Goal: Task Accomplishment & Management: Manage account settings

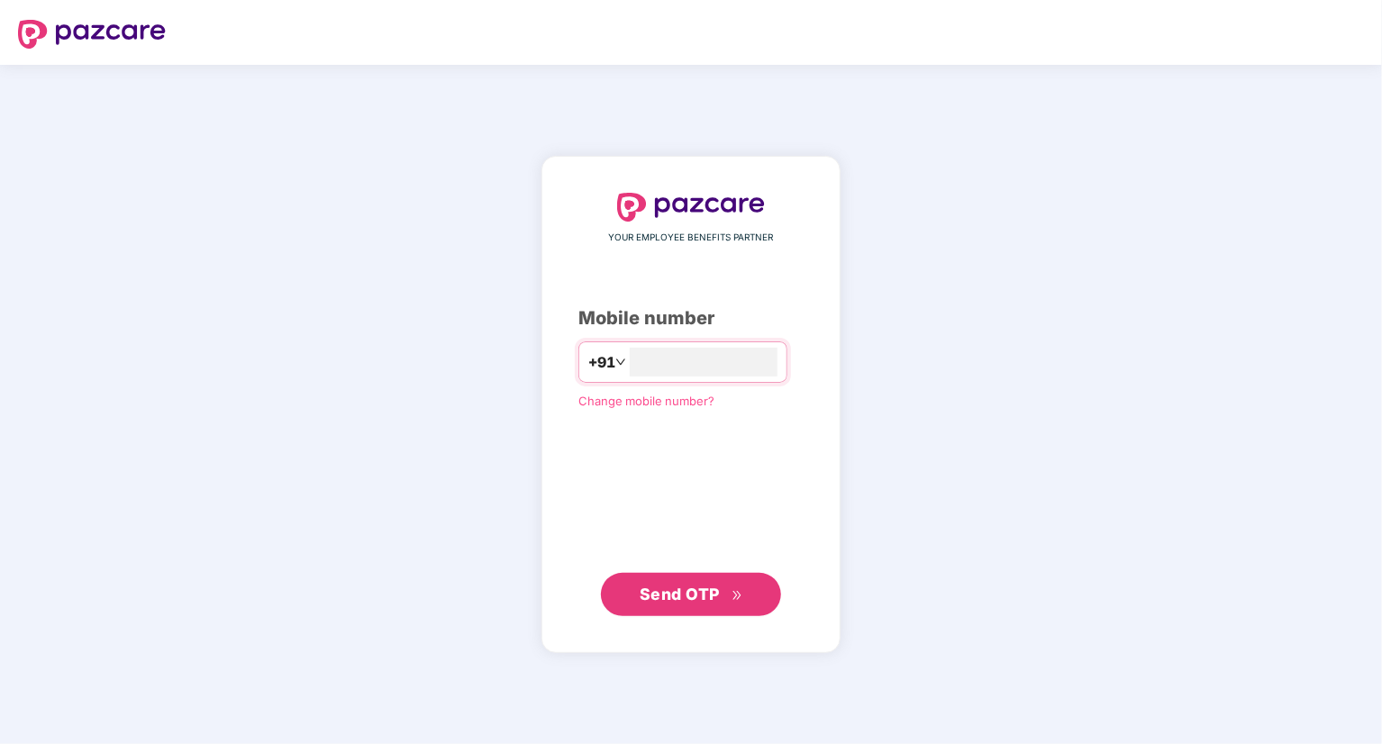
type input "**********"
click at [732, 590] on icon "double-right" at bounding box center [738, 595] width 12 height 12
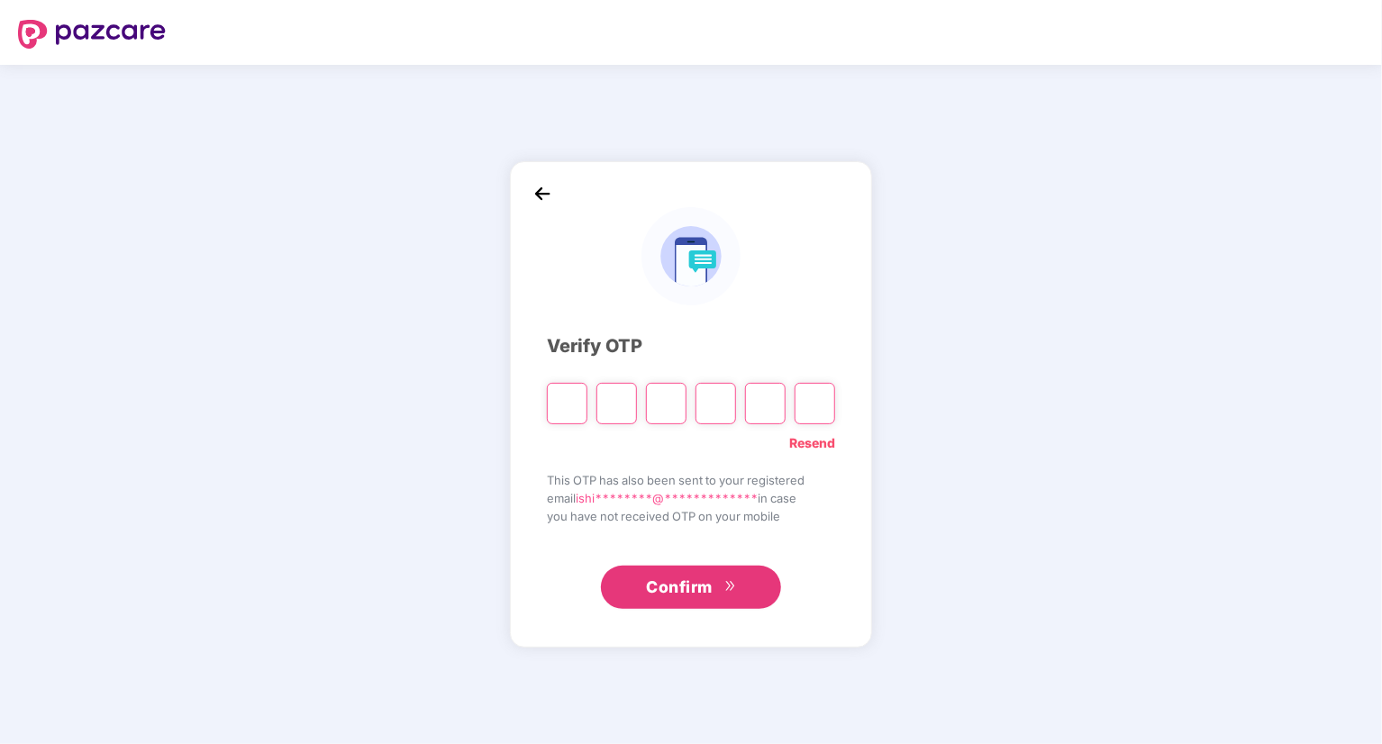
type input "*"
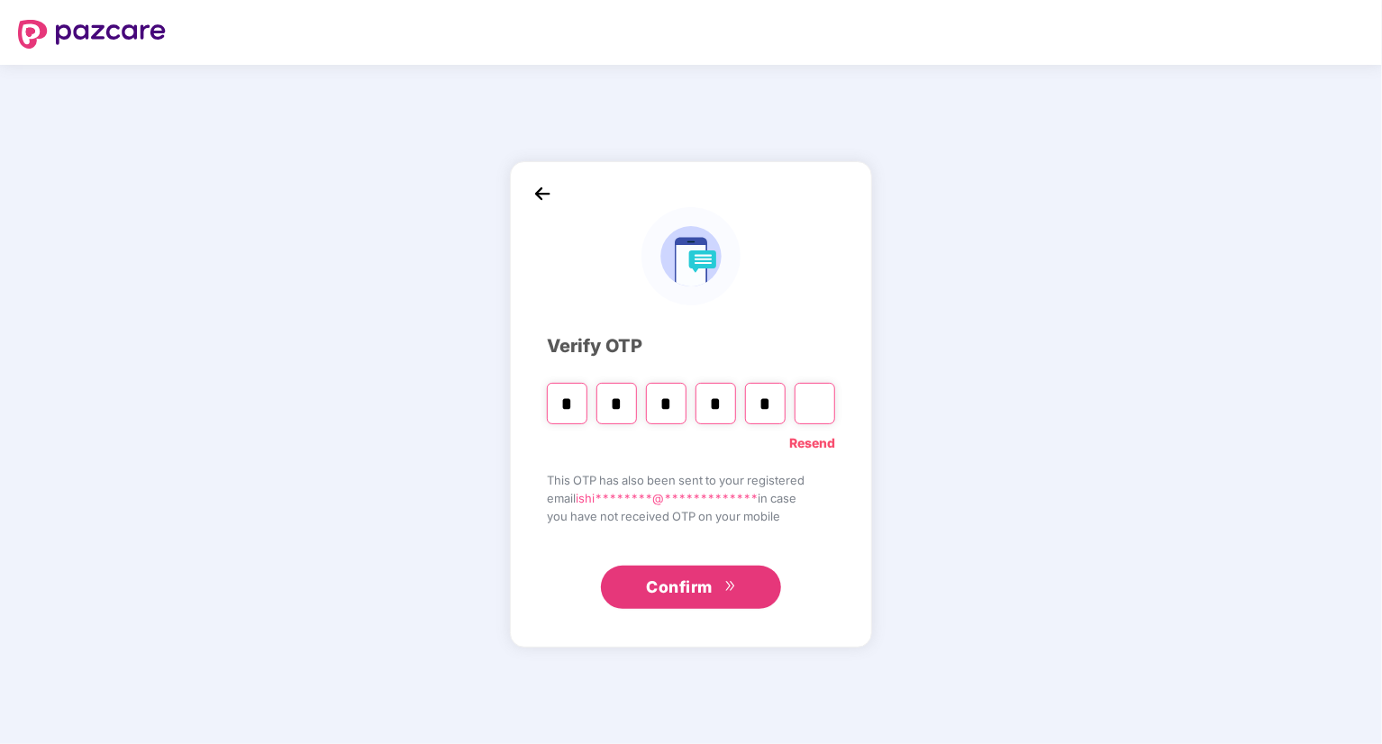
type input "*"
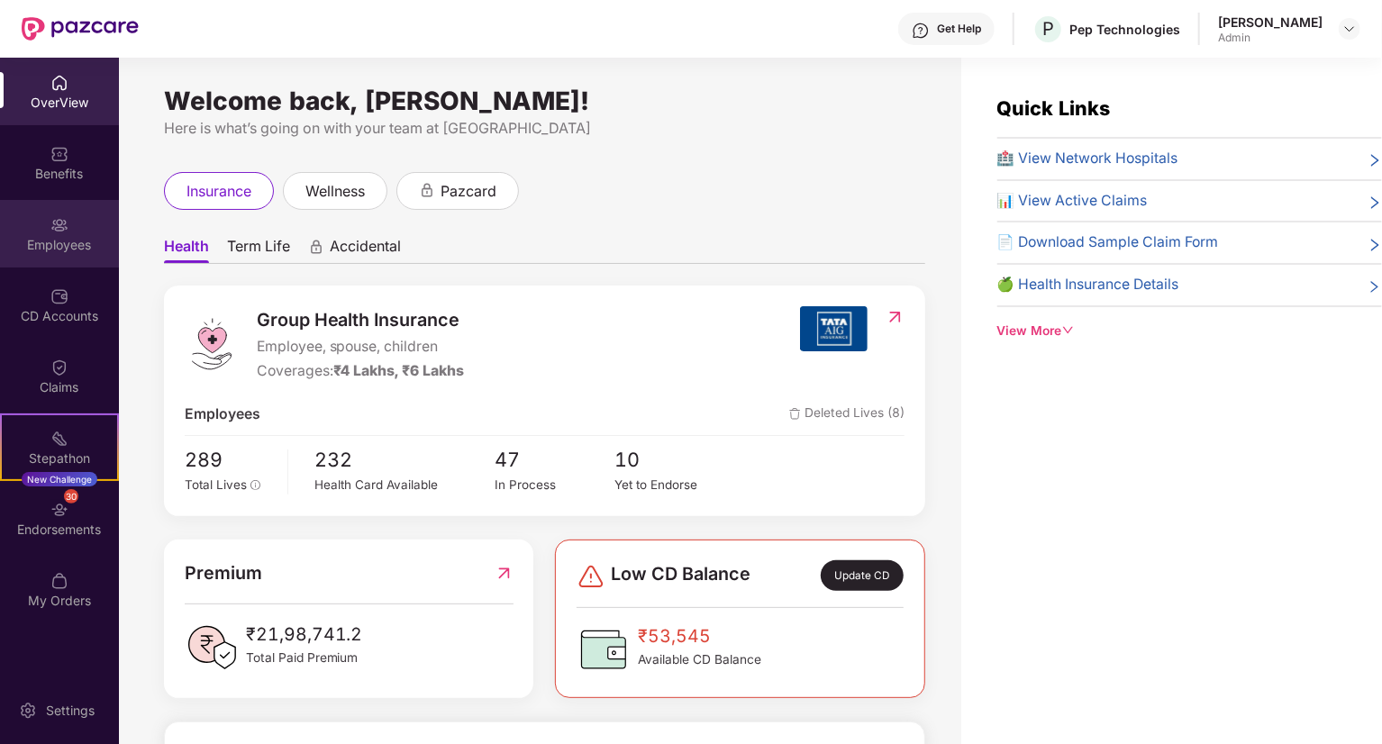
click at [54, 231] on img at bounding box center [59, 225] width 18 height 18
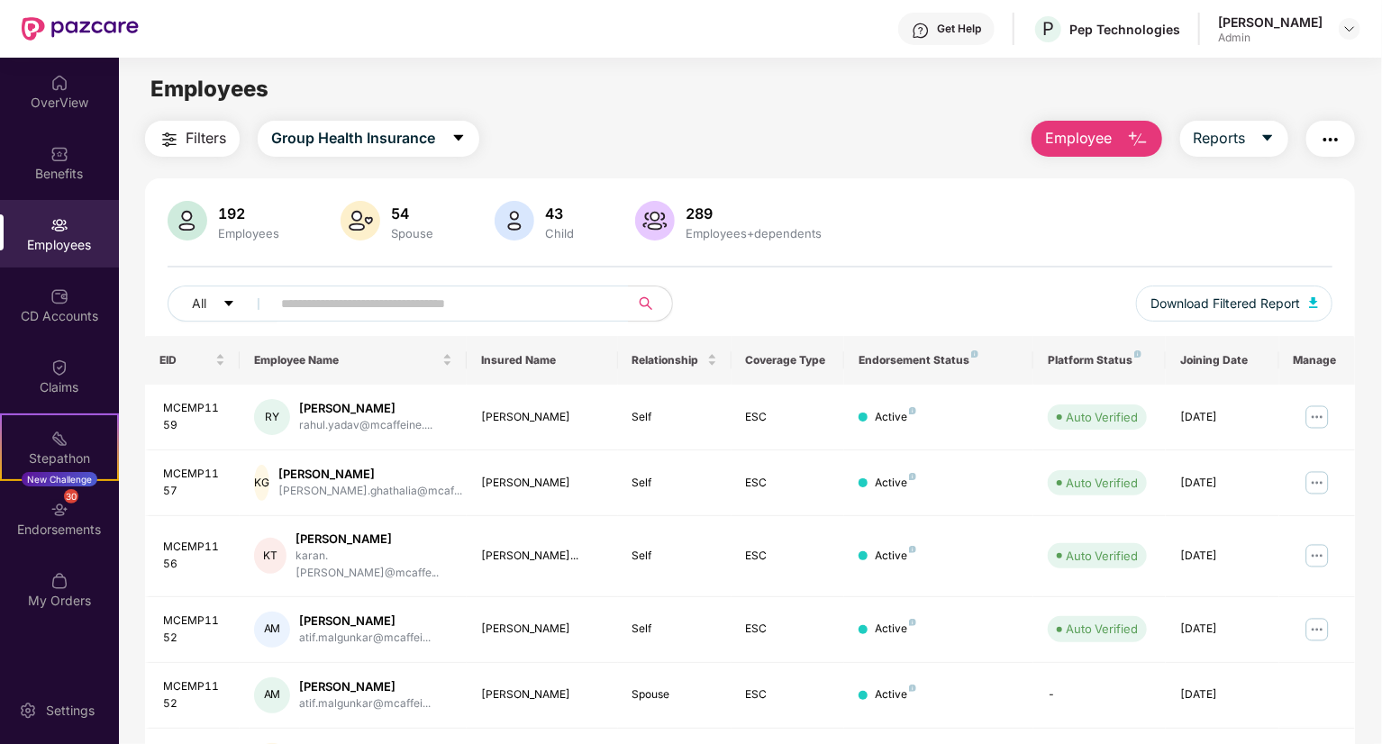
click at [1114, 137] on button "Employee" at bounding box center [1097, 139] width 131 height 36
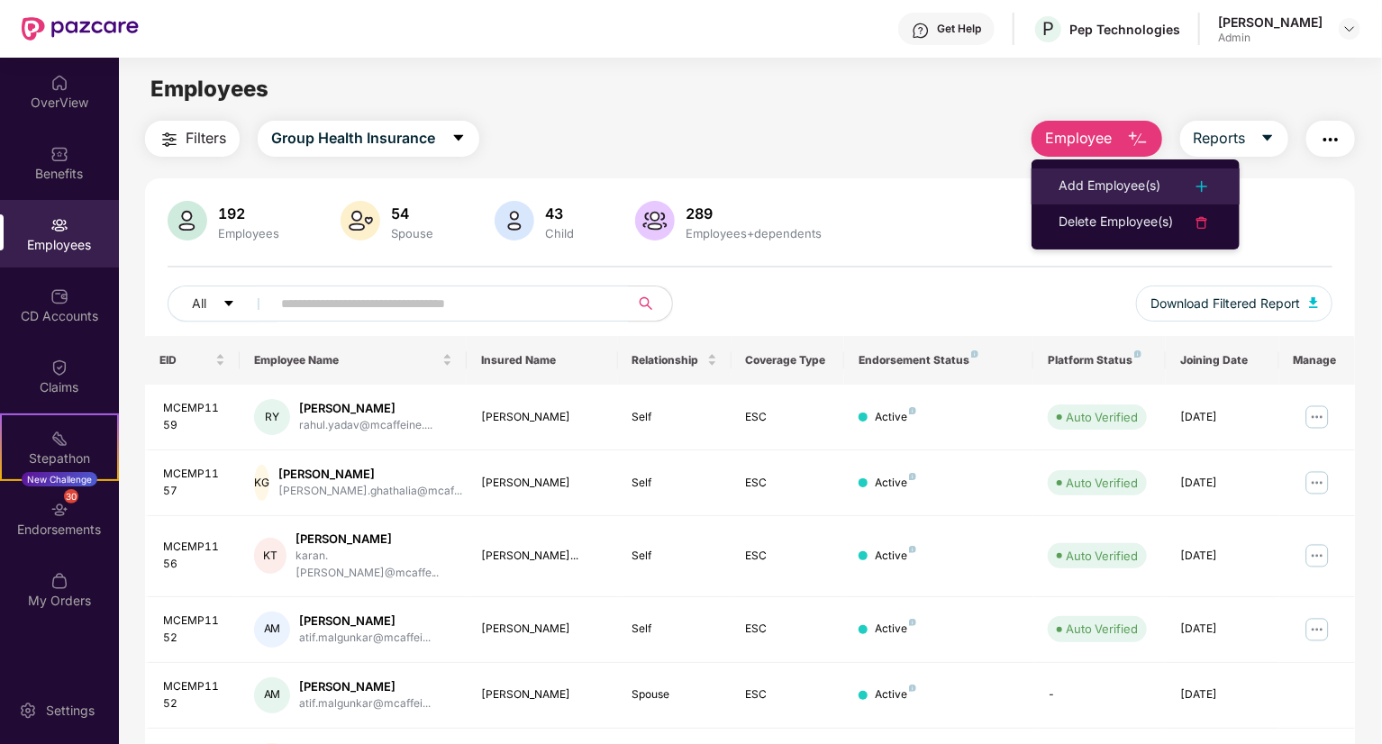
click at [1145, 197] on li "Add Employee(s)" at bounding box center [1136, 187] width 208 height 36
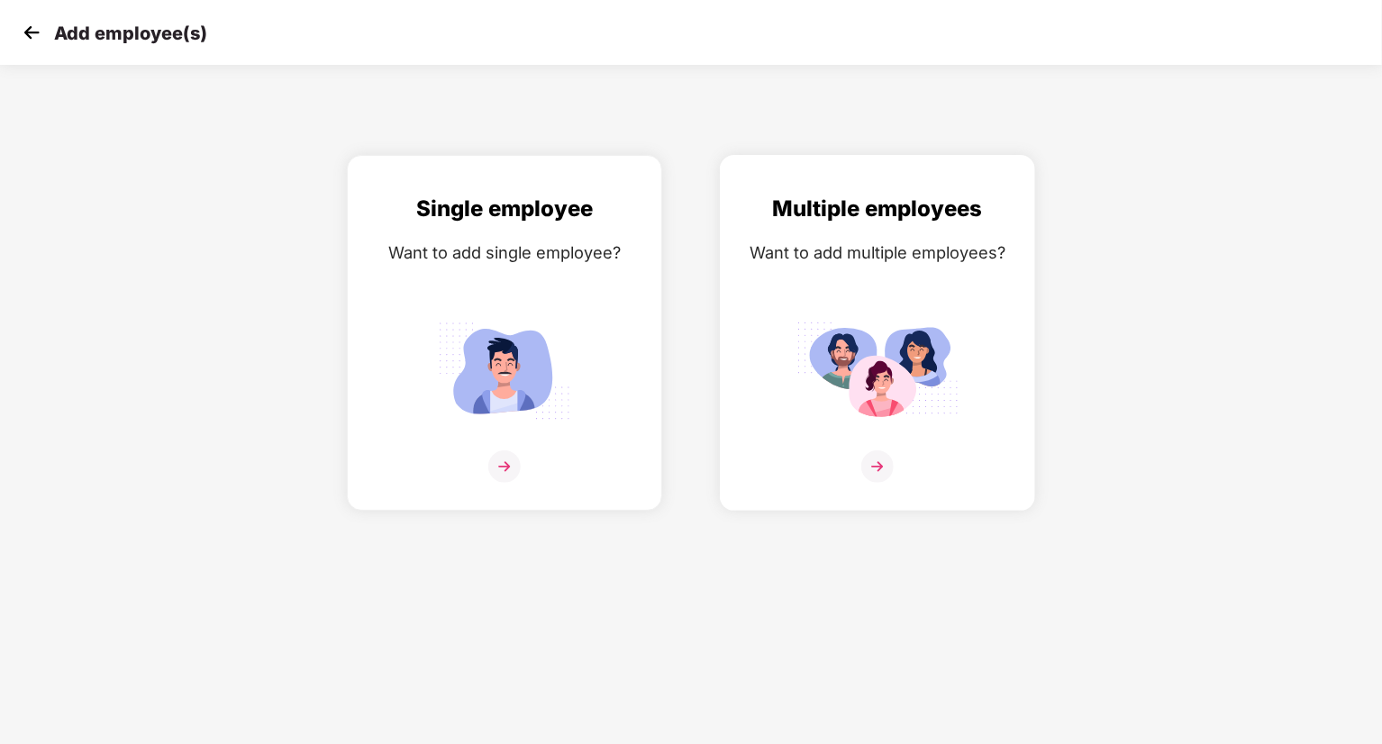
click at [852, 338] on img at bounding box center [878, 371] width 162 height 113
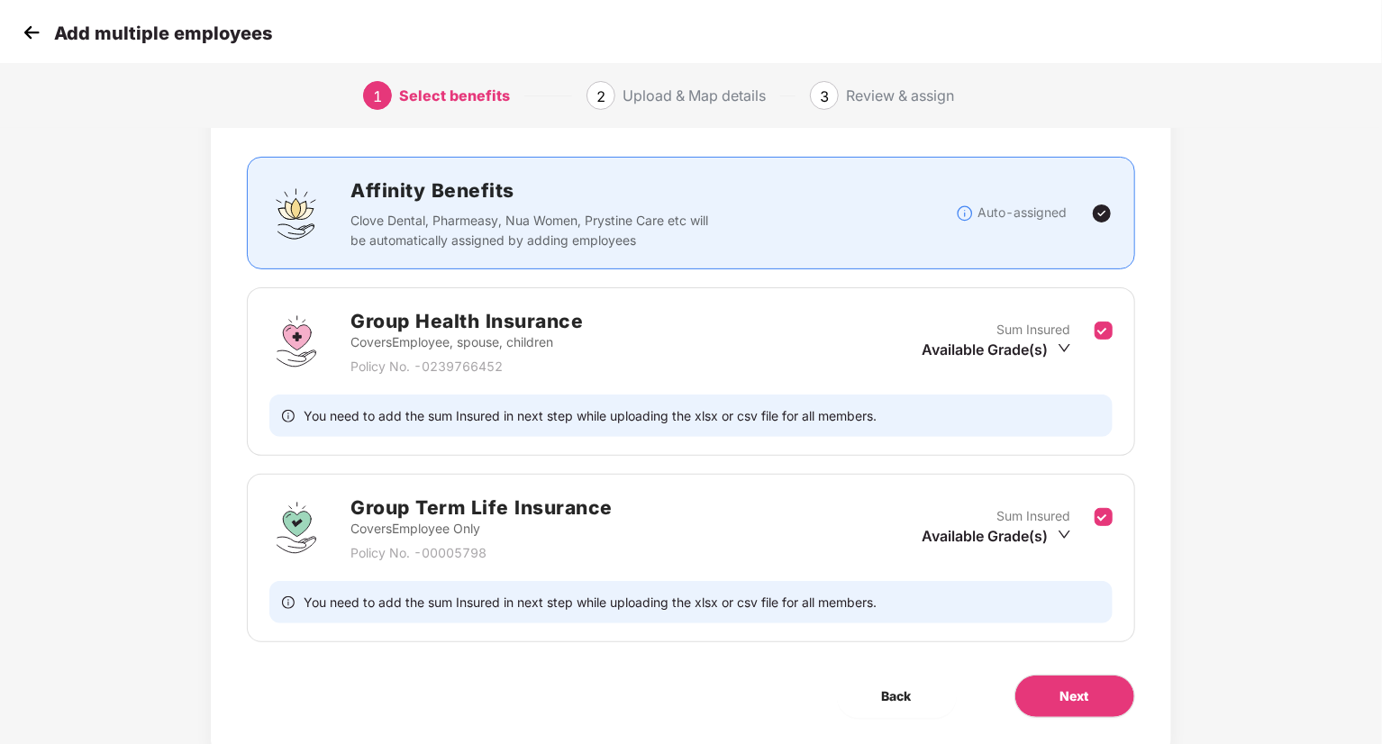
scroll to position [93, 0]
click at [1067, 705] on span "Next" at bounding box center [1075, 698] width 29 height 20
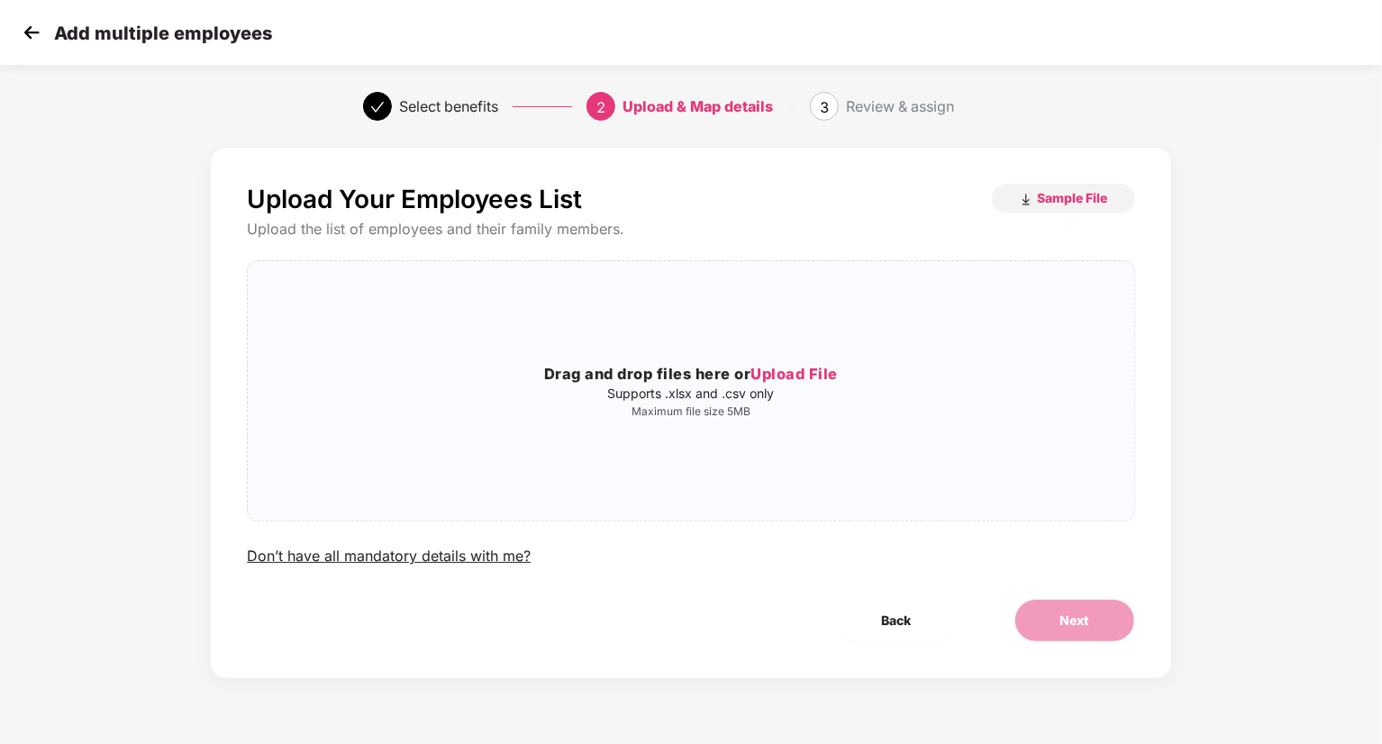
scroll to position [0, 0]
click at [1074, 209] on button "Sample File" at bounding box center [1063, 198] width 143 height 29
click at [1063, 196] on span "Sample File" at bounding box center [1073, 197] width 70 height 17
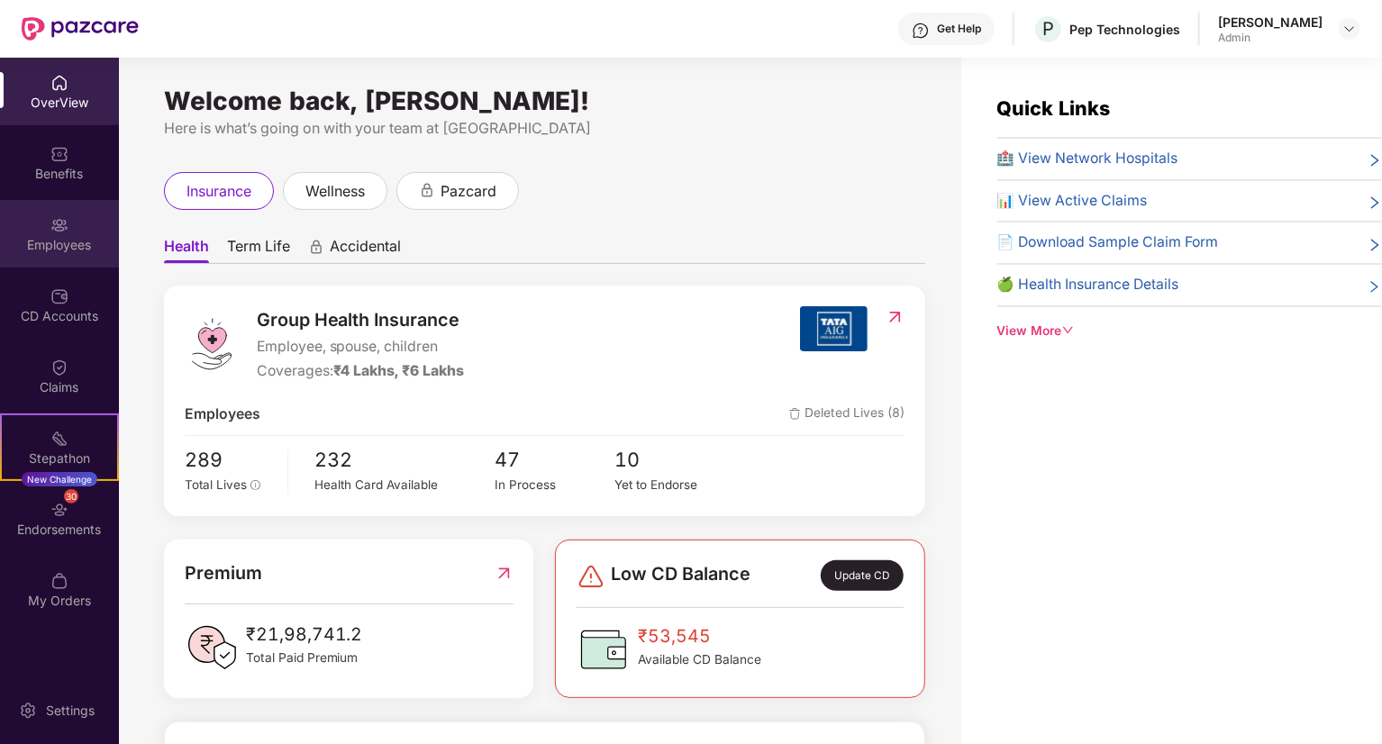
click at [78, 226] on div "Employees" at bounding box center [59, 234] width 119 height 68
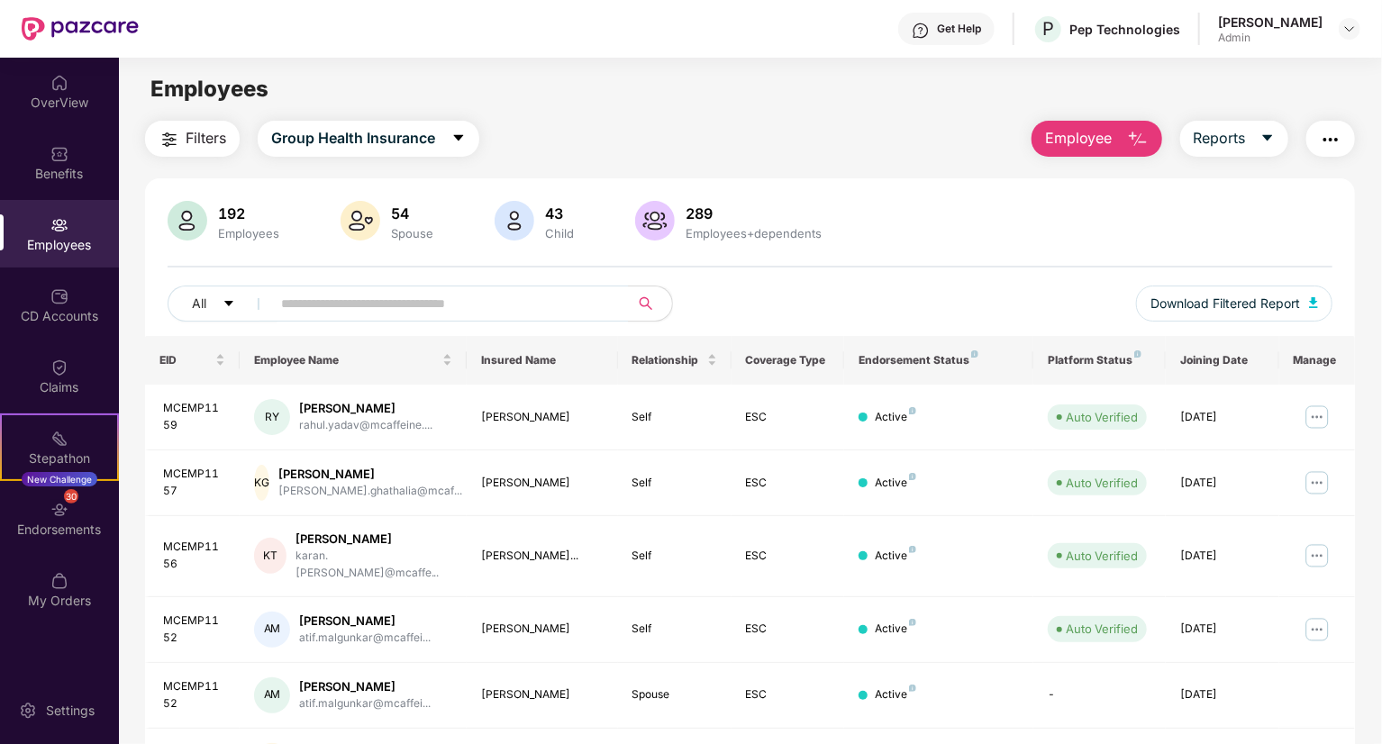
click at [1108, 149] on span "Employee" at bounding box center [1079, 138] width 68 height 23
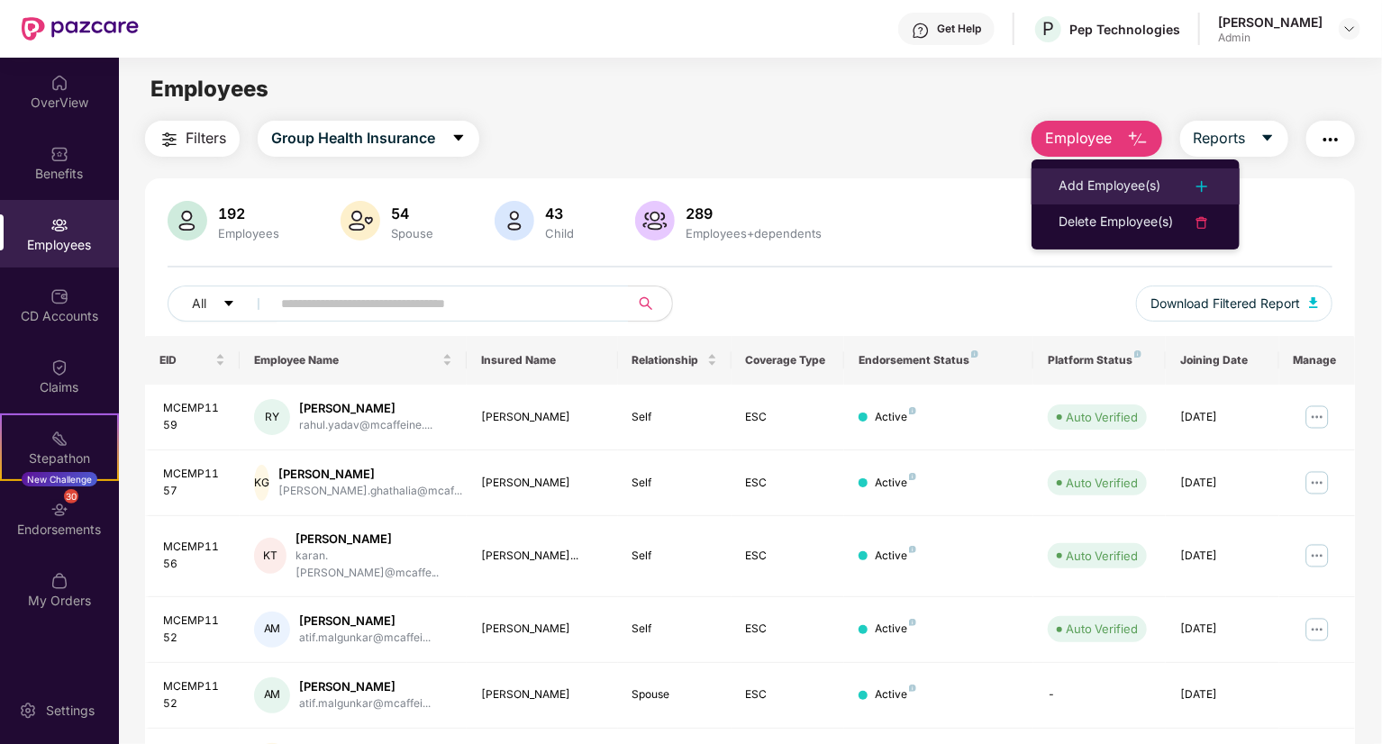
click at [1127, 188] on div "Add Employee(s)" at bounding box center [1110, 187] width 102 height 22
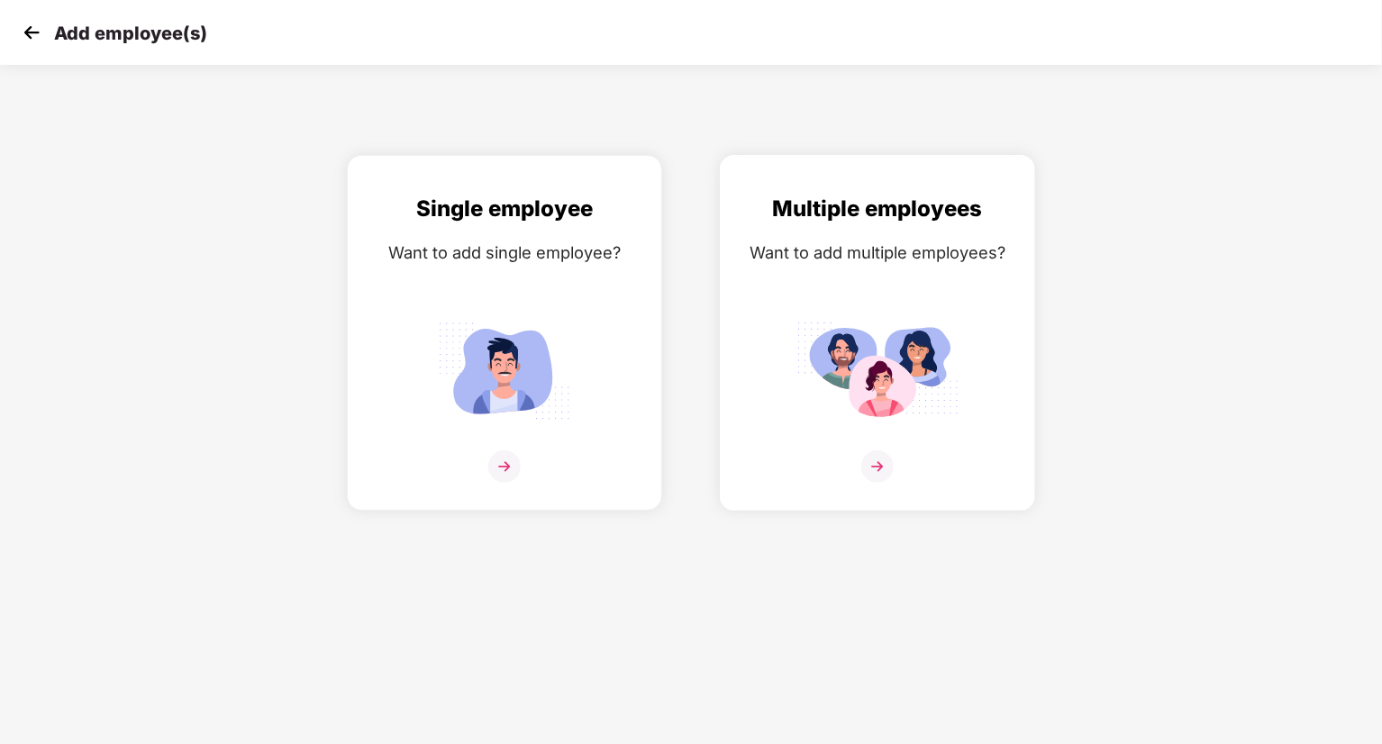
click at [929, 351] on img at bounding box center [878, 371] width 162 height 113
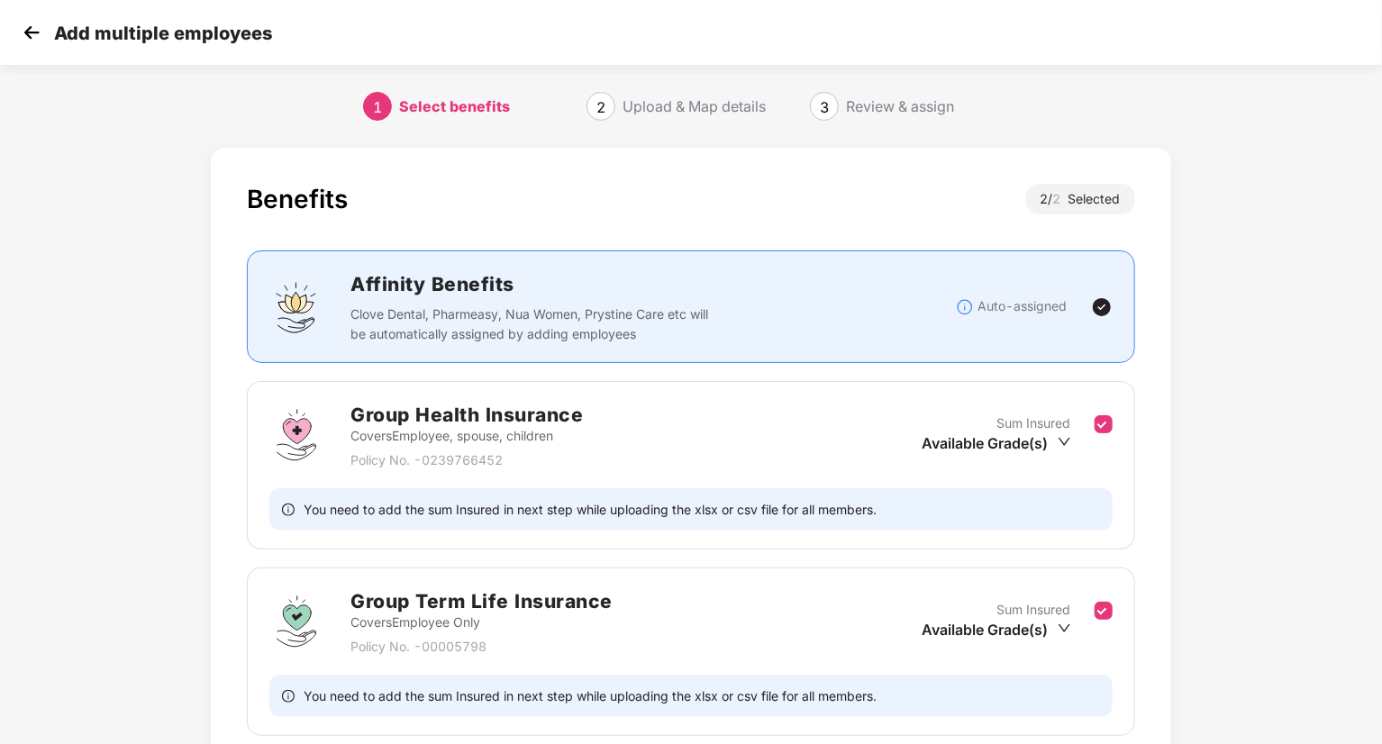
scroll to position [148, 0]
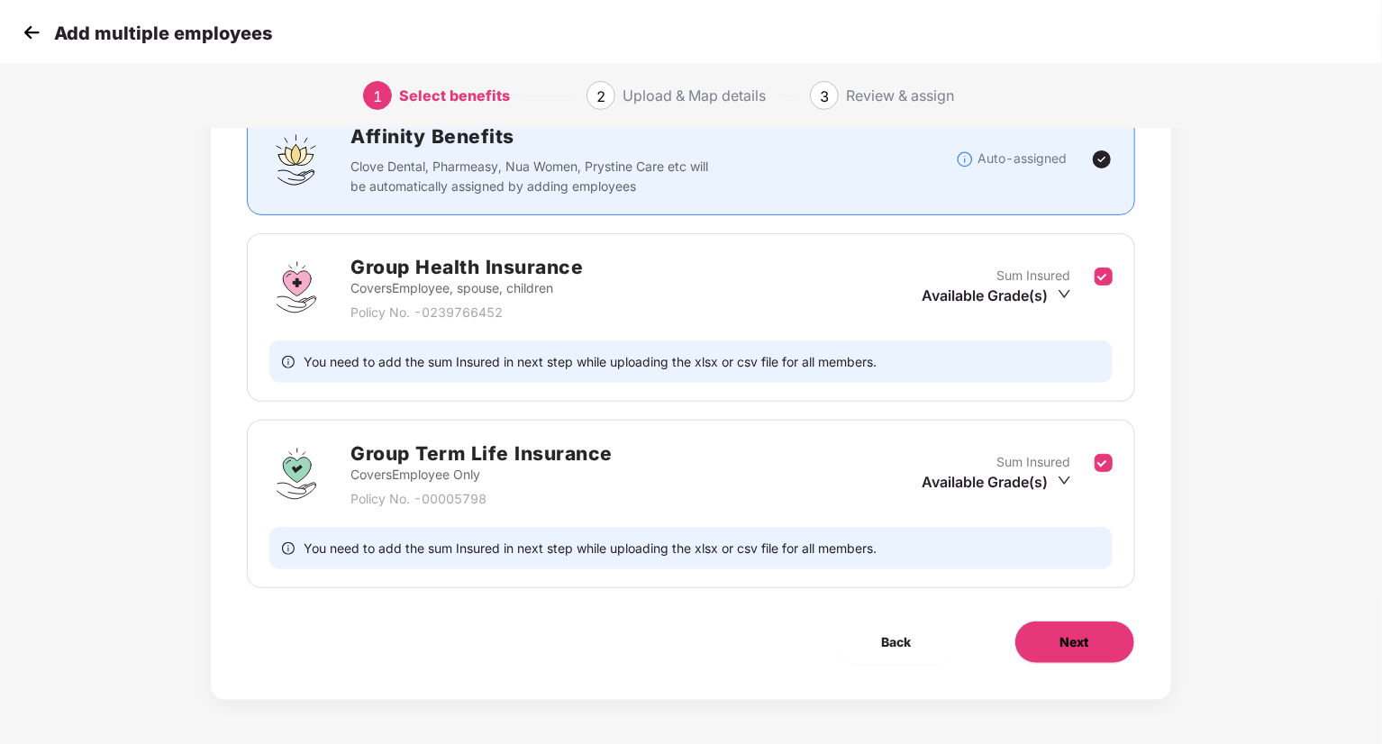
click at [1106, 652] on button "Next" at bounding box center [1075, 642] width 121 height 43
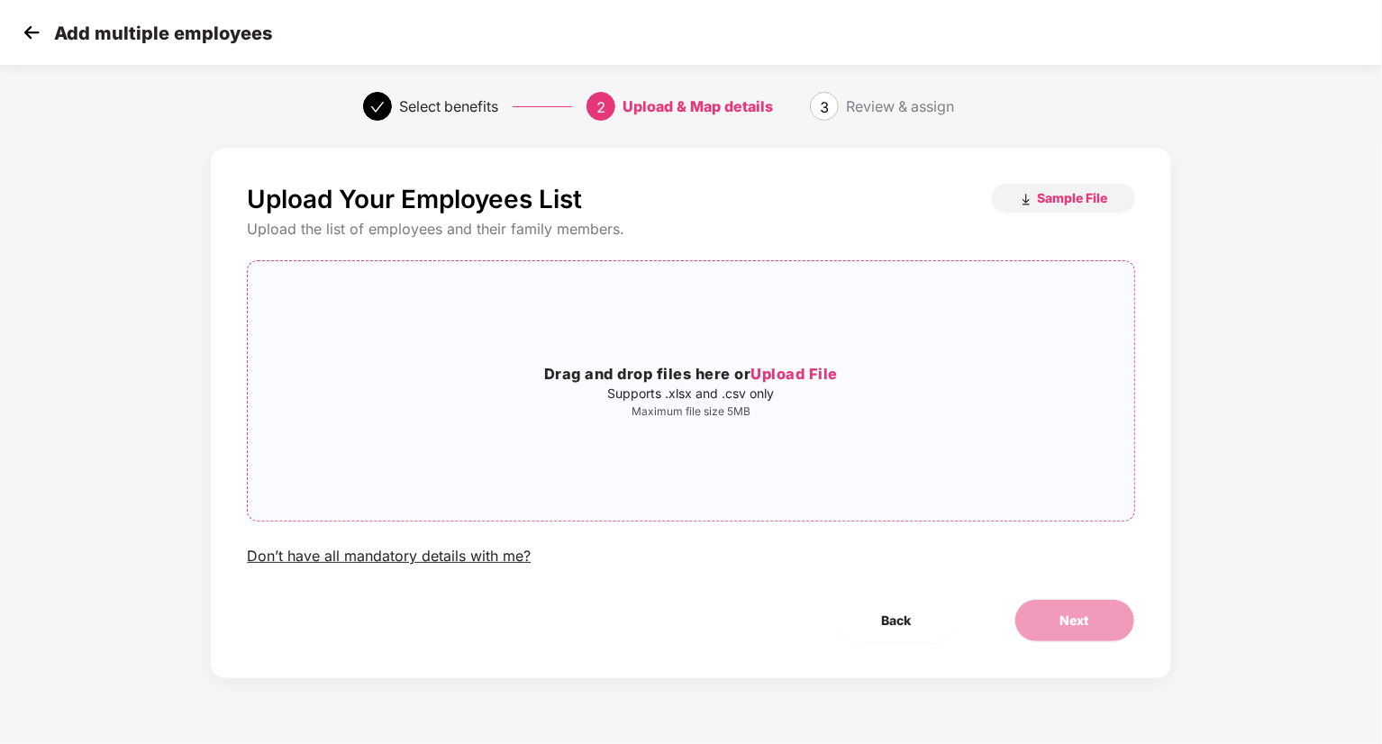
click at [797, 379] on span "Upload File" at bounding box center [794, 374] width 87 height 18
drag, startPoint x: 52, startPoint y: 40, endPoint x: 40, endPoint y: 36, distance: 13.1
click at [40, 36] on div "Add multiple employees" at bounding box center [145, 33] width 254 height 26
click at [40, 36] on img at bounding box center [31, 32] width 27 height 27
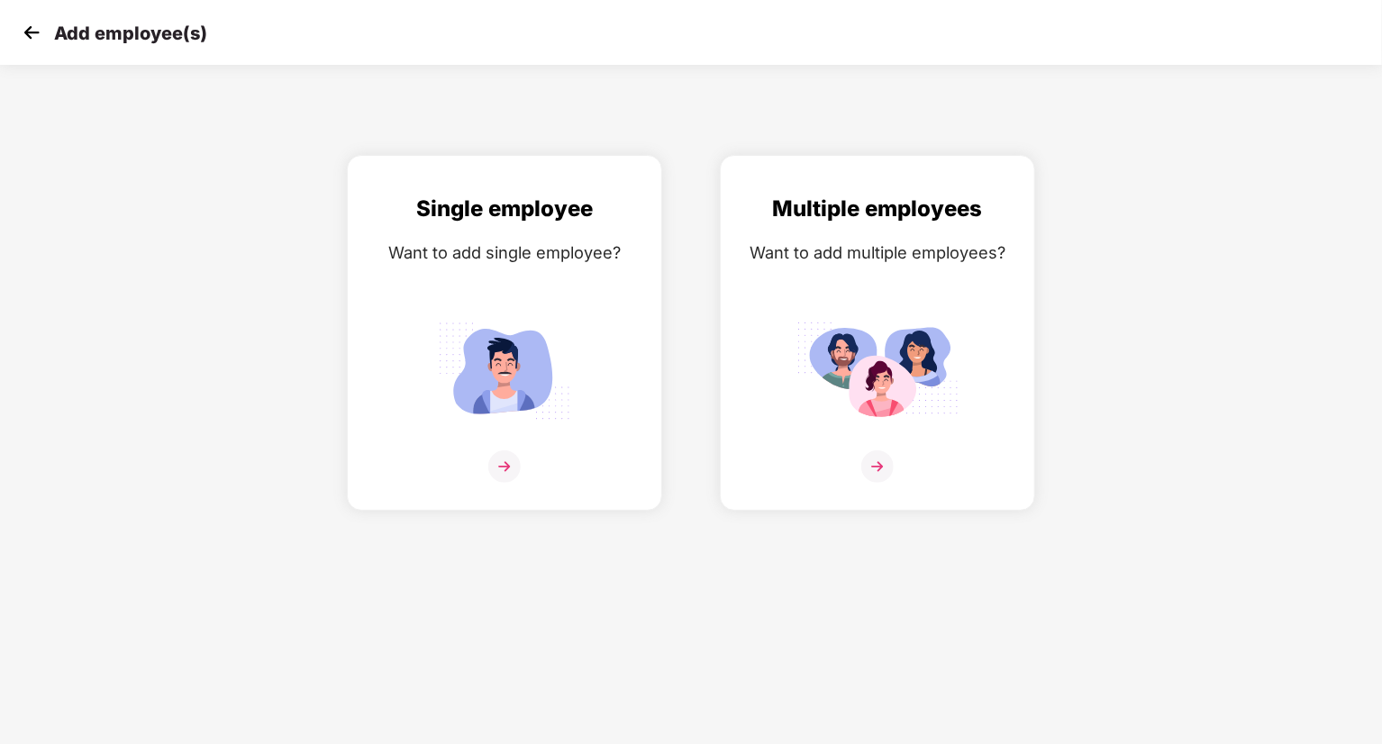
click at [40, 36] on img at bounding box center [31, 32] width 27 height 27
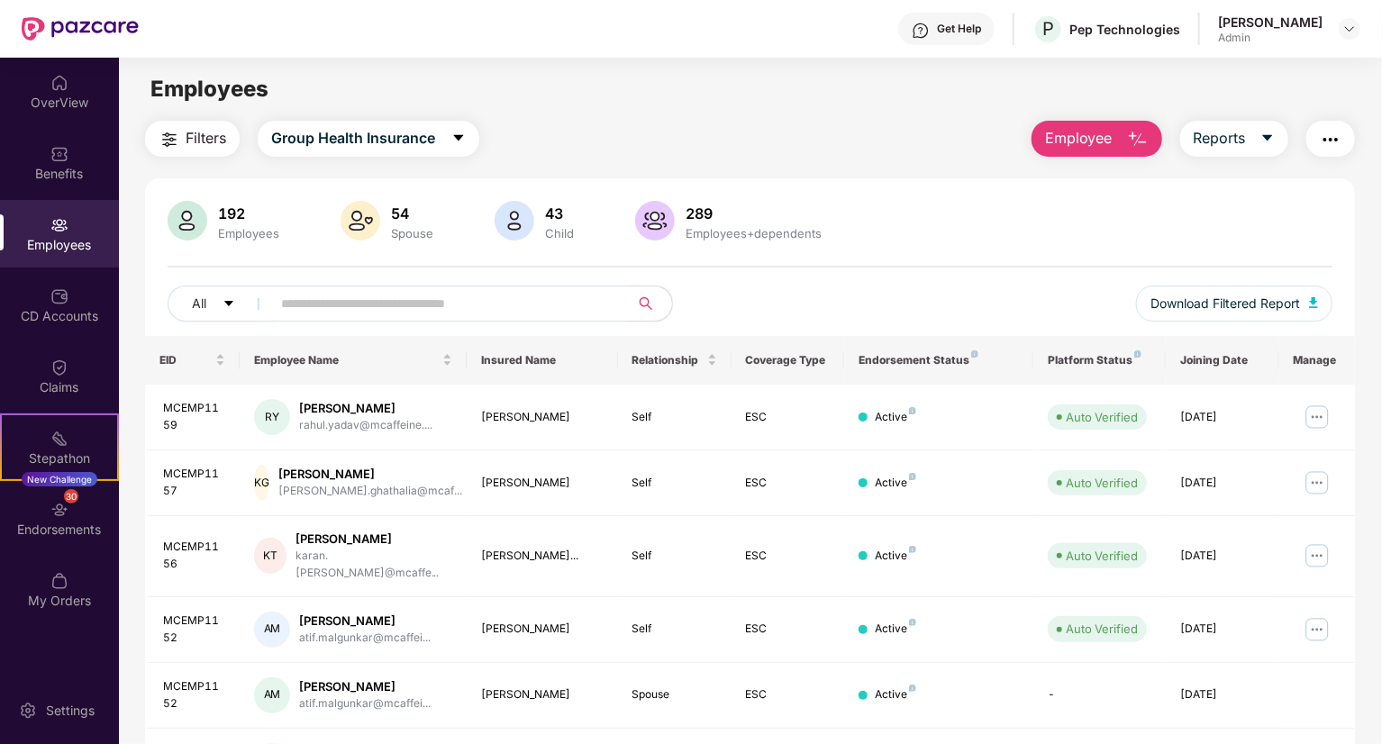
click at [61, 236] on div "Employees" at bounding box center [59, 245] width 119 height 18
click at [1142, 133] on img "button" at bounding box center [1138, 140] width 22 height 22
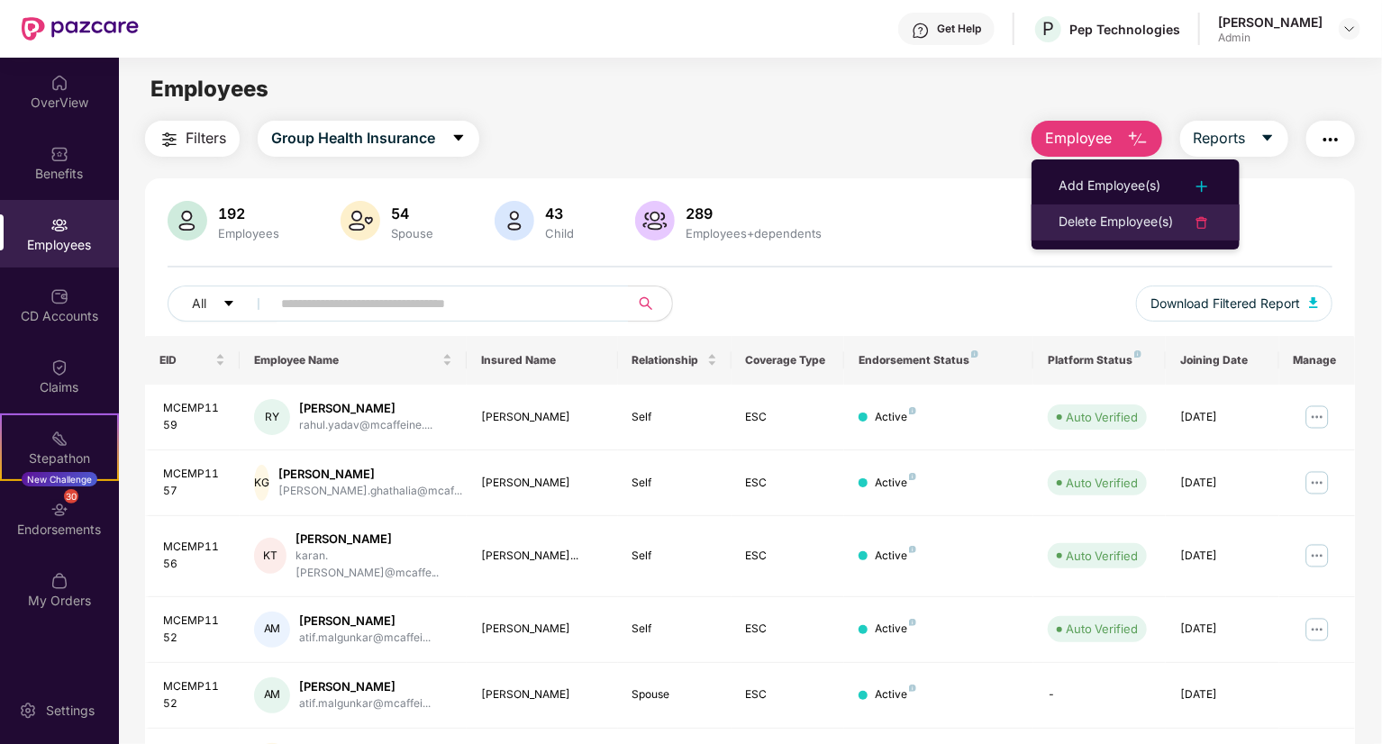
click at [1141, 214] on div "Delete Employee(s)" at bounding box center [1116, 223] width 114 height 22
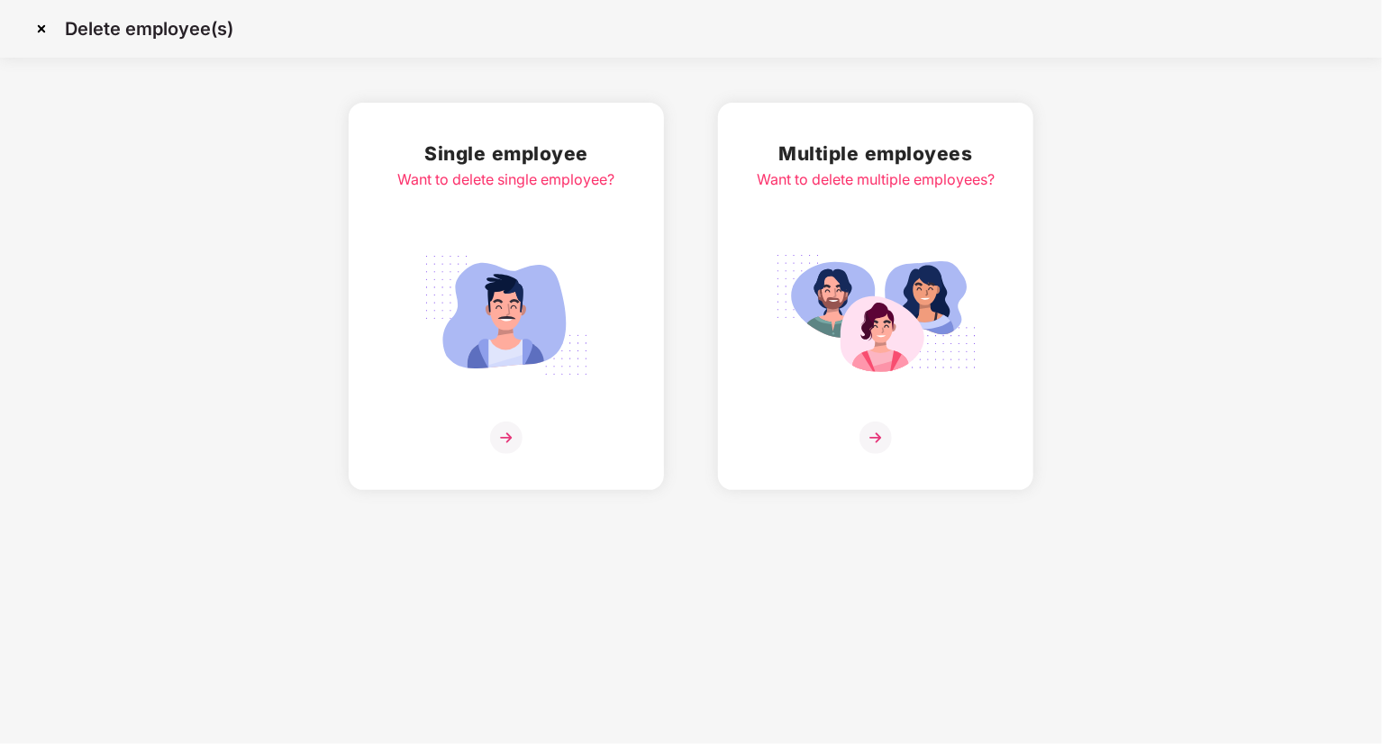
click at [46, 32] on img at bounding box center [41, 28] width 29 height 29
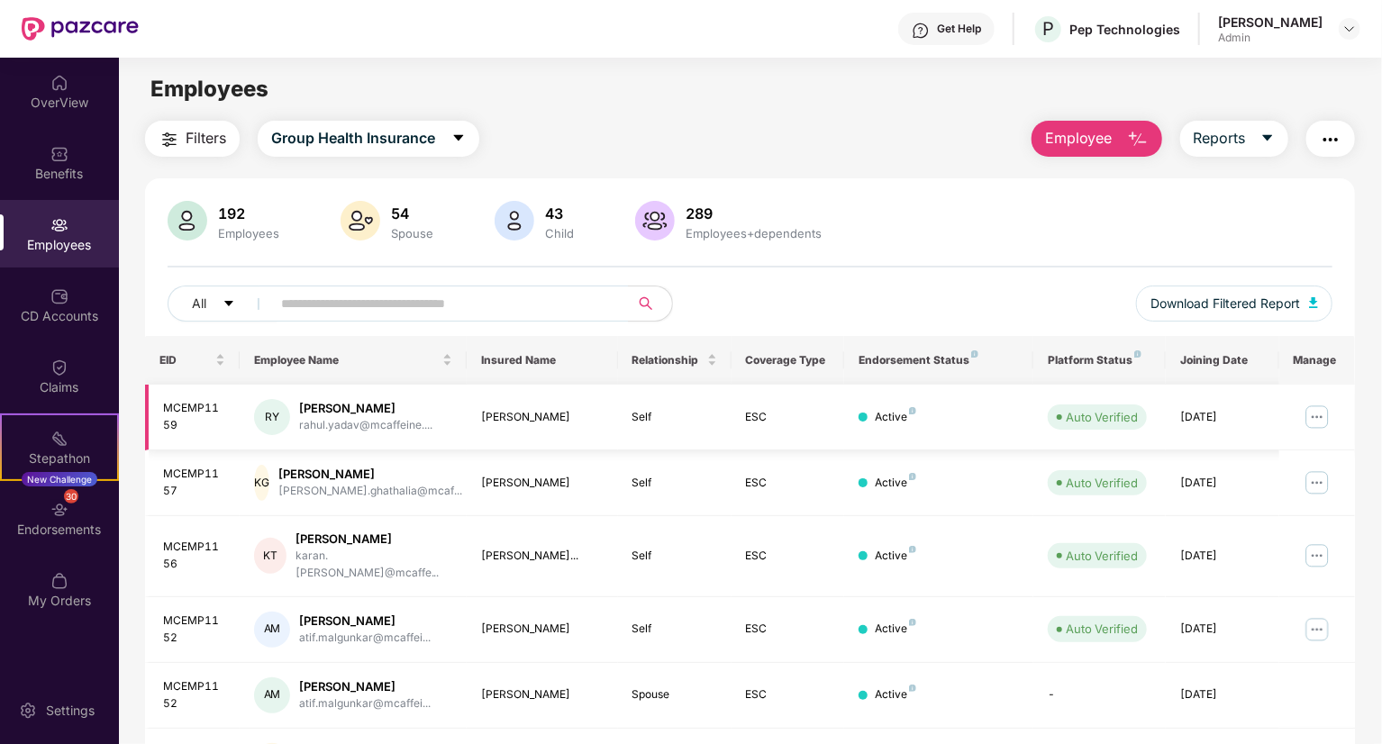
click at [1321, 419] on img at bounding box center [1317, 417] width 29 height 29
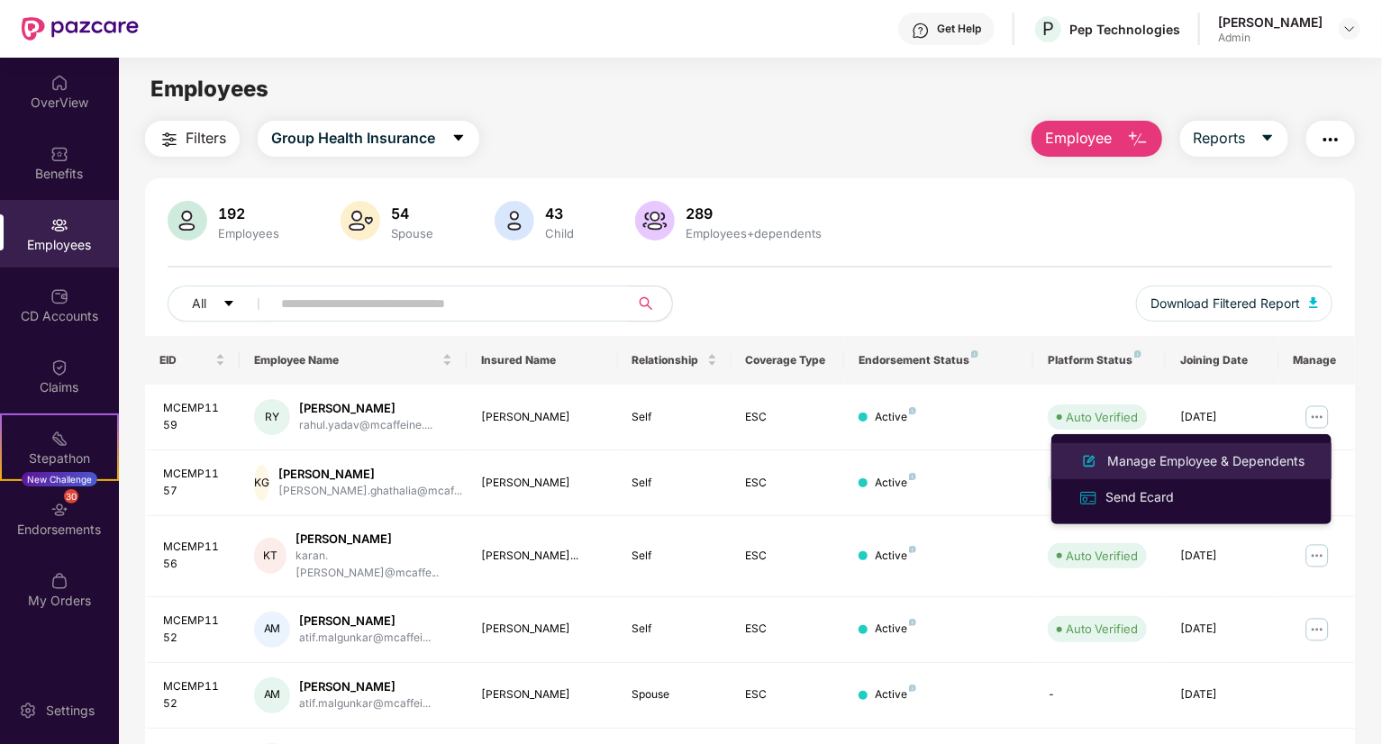
click at [1252, 458] on div "Manage Employee & Dependents" at bounding box center [1206, 462] width 205 height 20
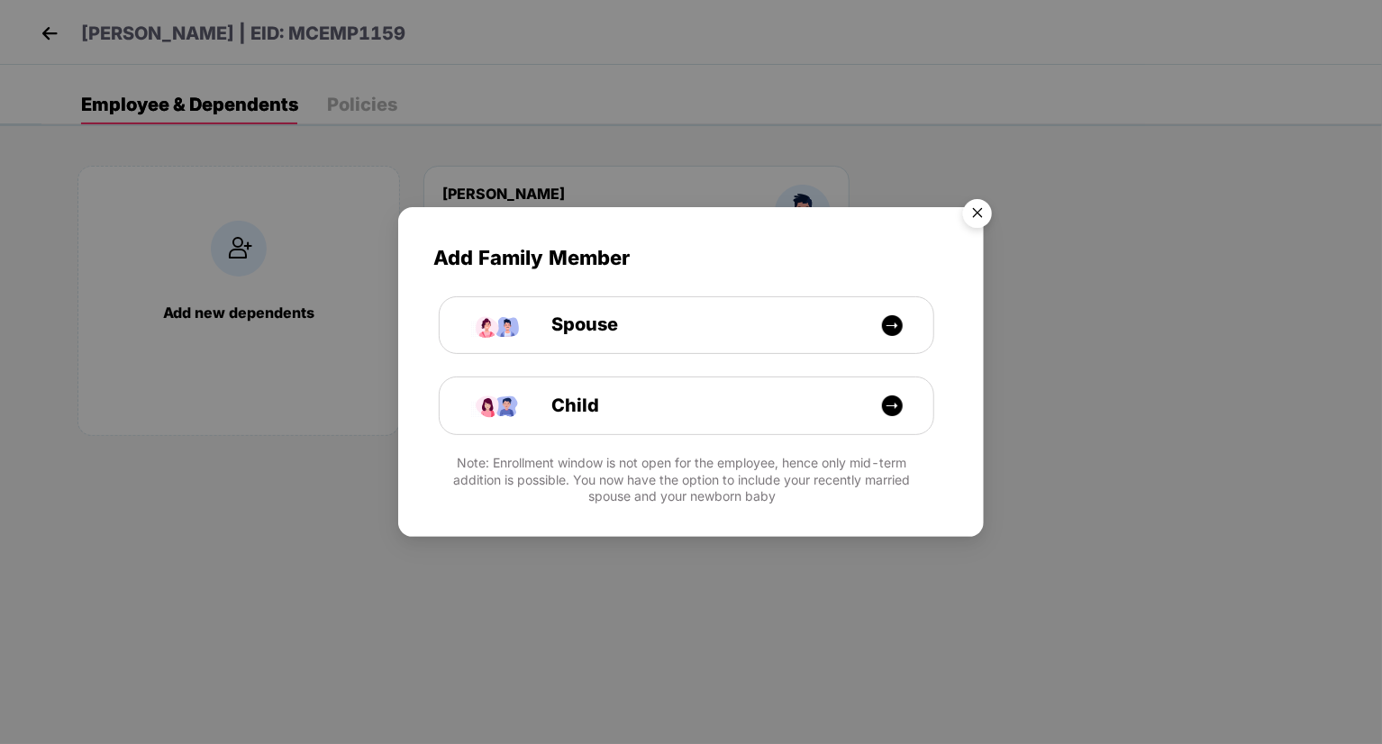
click at [970, 224] on img "Close" at bounding box center [978, 216] width 50 height 50
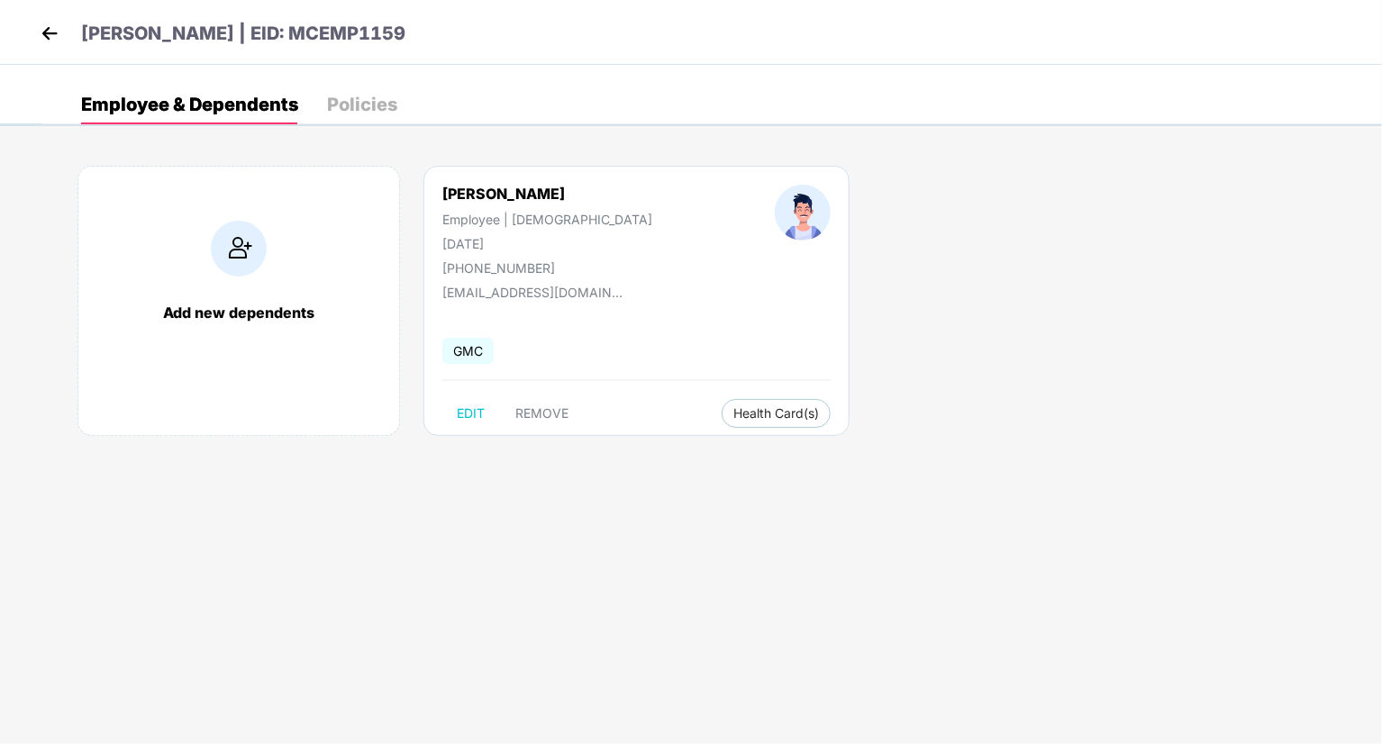
click at [54, 35] on img at bounding box center [49, 33] width 27 height 27
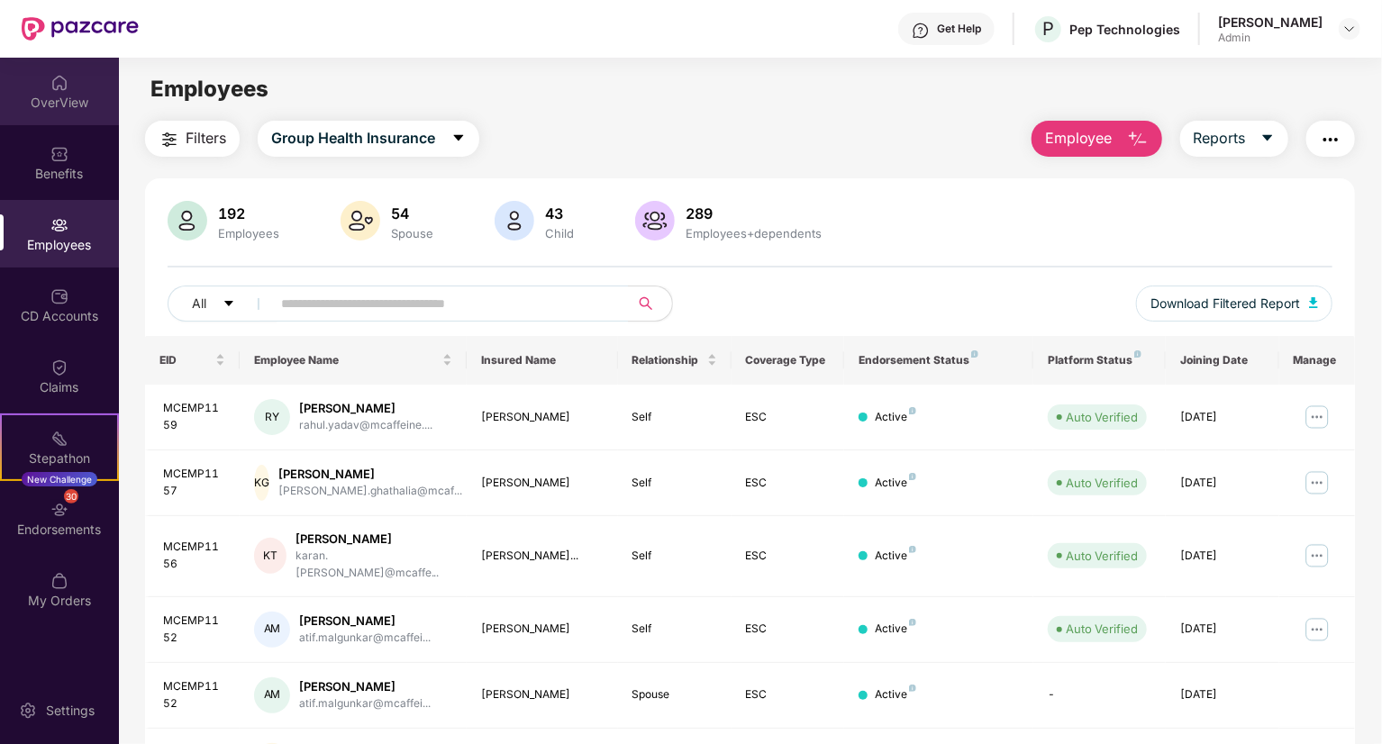
click at [68, 102] on div "OverView" at bounding box center [59, 103] width 119 height 18
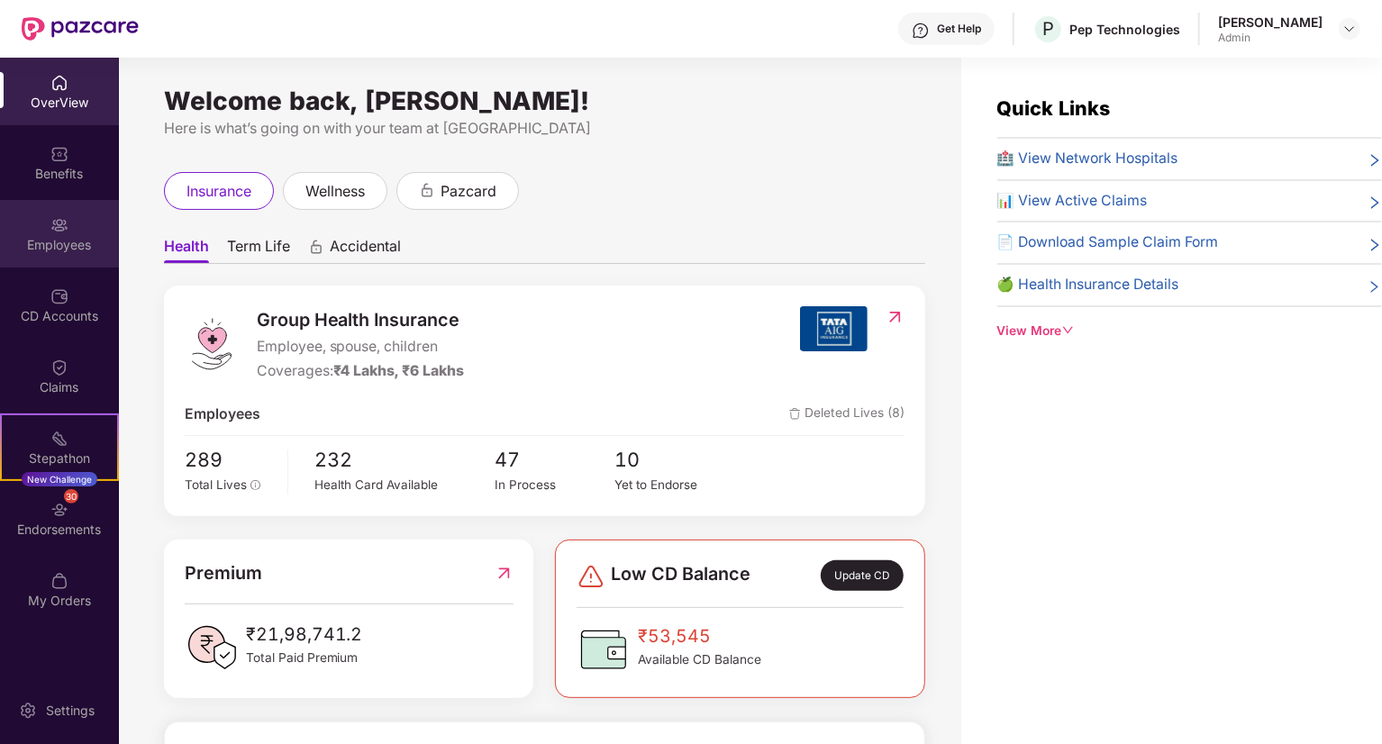
click at [79, 238] on div "Employees" at bounding box center [59, 245] width 119 height 18
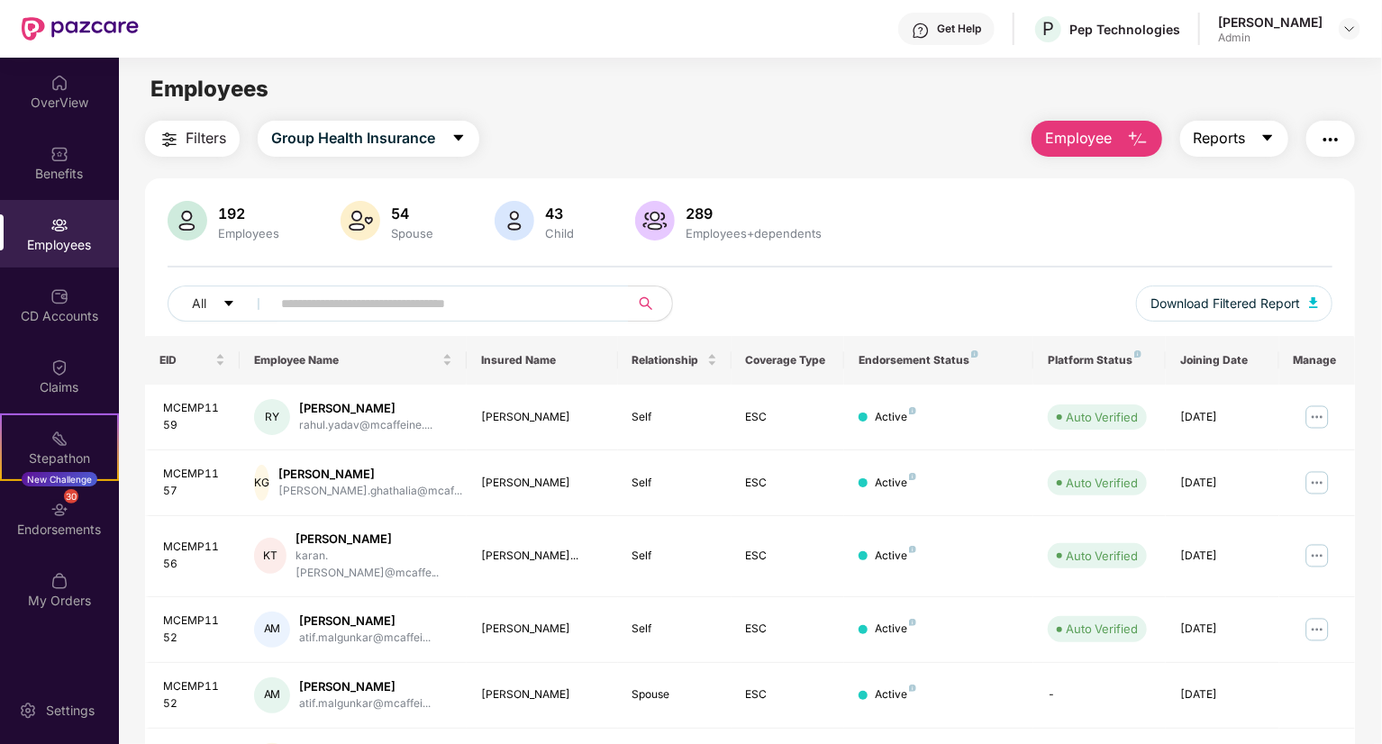
click at [1243, 152] on button "Reports" at bounding box center [1235, 139] width 108 height 36
click at [65, 68] on div "OverView" at bounding box center [59, 92] width 119 height 68
